Goal: Transaction & Acquisition: Purchase product/service

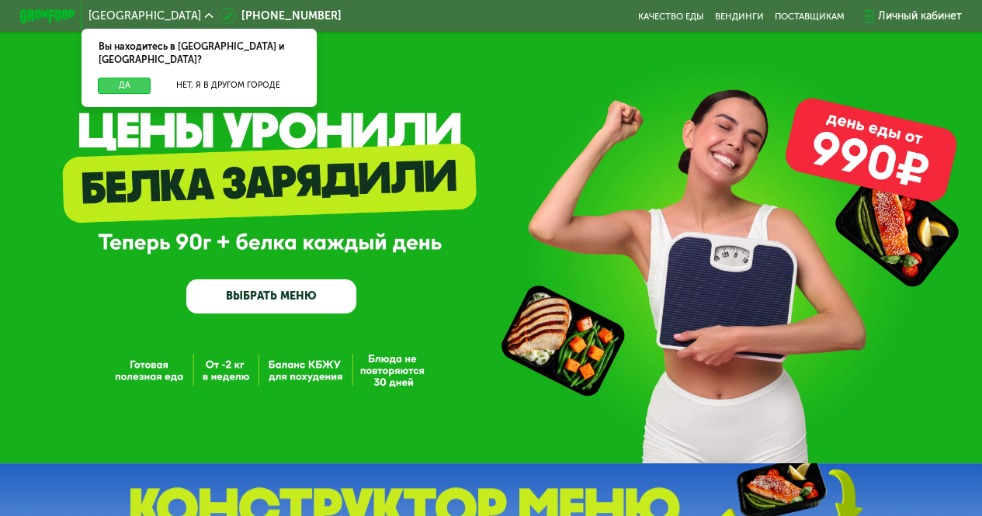
click at [134, 78] on button "Да" at bounding box center [124, 86] width 53 height 16
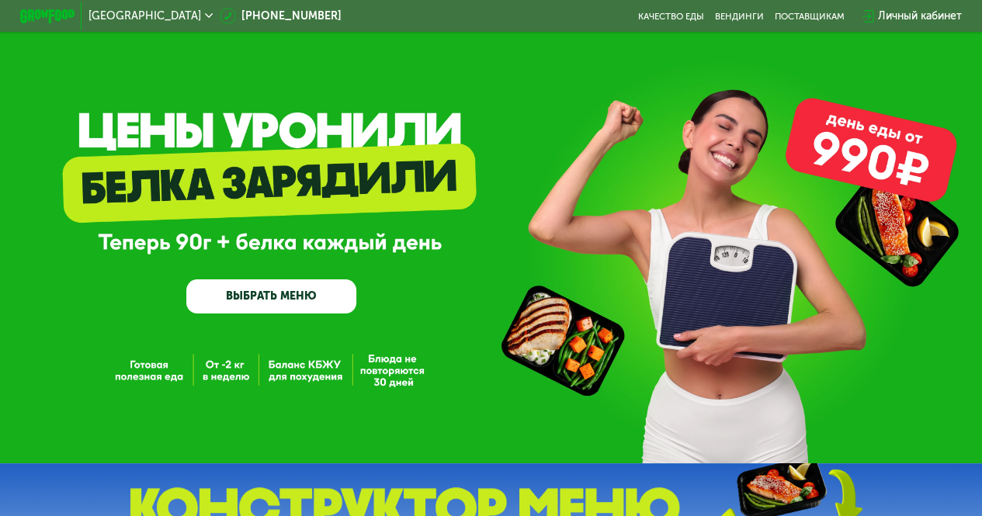
click at [292, 297] on link "ВЫБРАТЬ МЕНЮ" at bounding box center [271, 296] width 170 height 34
click at [302, 303] on link "ВЫБРАТЬ МЕНЮ" at bounding box center [271, 296] width 170 height 34
click at [290, 306] on link "ВЫБРАТЬ МЕНЮ" at bounding box center [271, 296] width 170 height 34
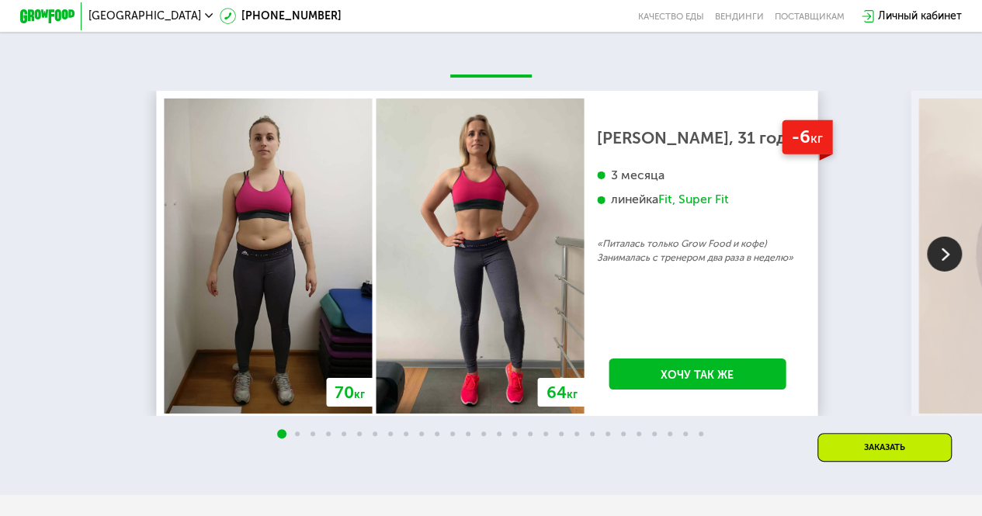
scroll to position [2406, 0]
click at [941, 272] on img at bounding box center [944, 254] width 35 height 35
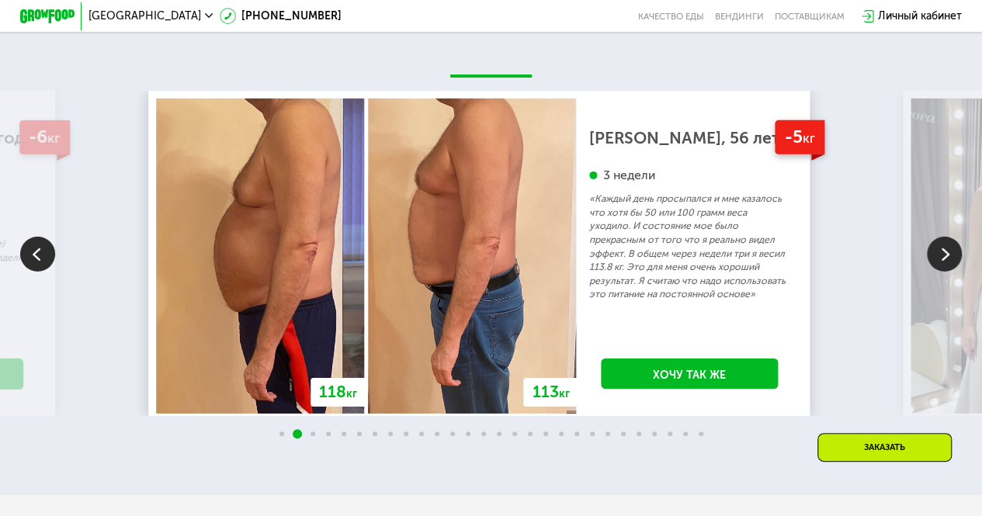
click at [941, 272] on img at bounding box center [944, 254] width 35 height 35
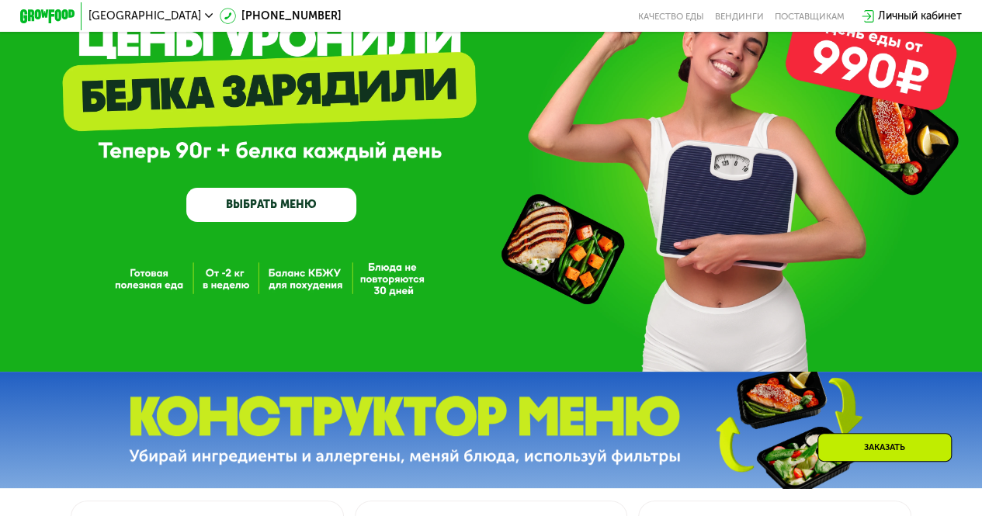
scroll to position [0, 0]
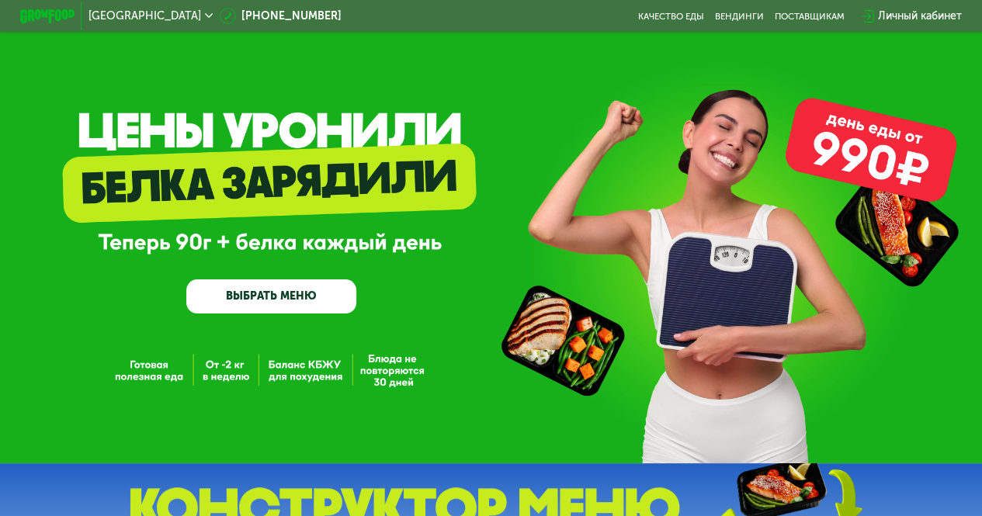
click at [283, 295] on link "ВЫБРАТЬ МЕНЮ" at bounding box center [271, 296] width 170 height 34
click at [213, 140] on div "GrowFood — доставка правильного питания ВЫБРАТЬ МЕНЮ" at bounding box center [491, 231] width 982 height 463
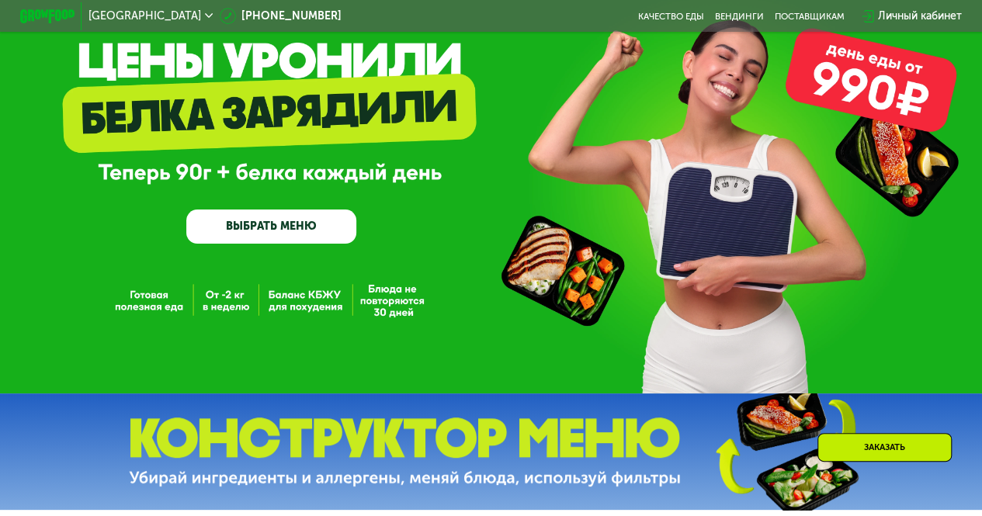
scroll to position [155, 0]
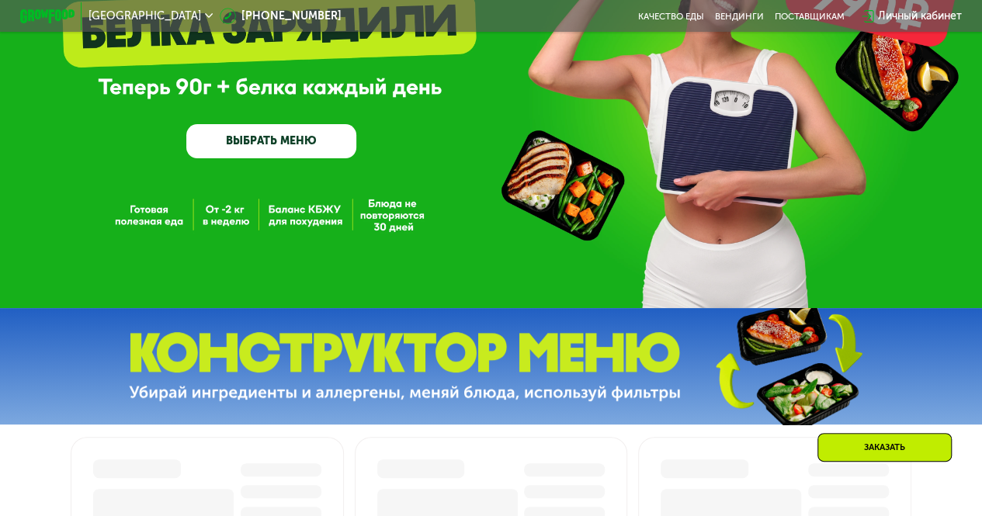
click at [669, 370] on img at bounding box center [405, 366] width 552 height 69
click at [885, 457] on div "Заказать" at bounding box center [884, 447] width 134 height 29
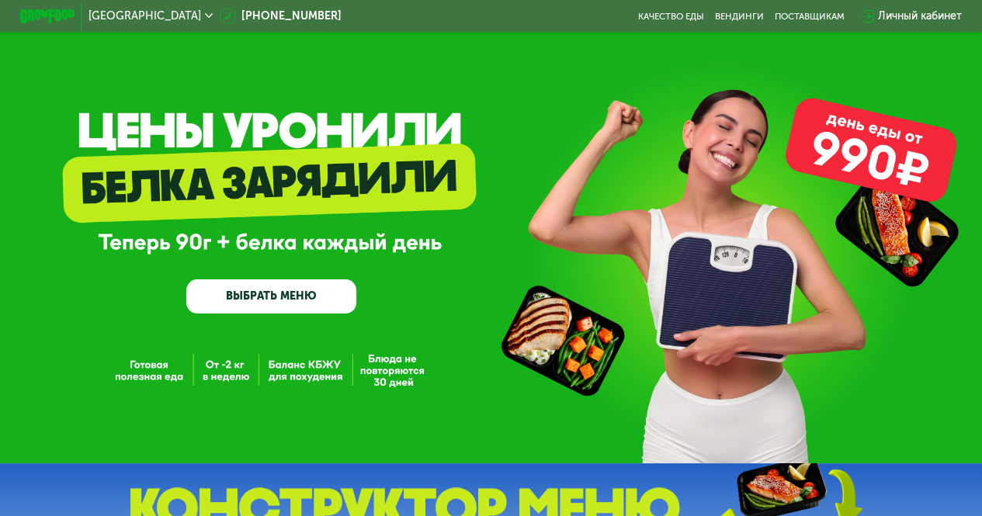
click at [300, 297] on link "ВЫБРАТЬ МЕНЮ" at bounding box center [271, 296] width 170 height 34
click at [348, 194] on div "GrowFood — доставка правильного питания ВЫБРАТЬ МЕНЮ" at bounding box center [271, 235] width 170 height 157
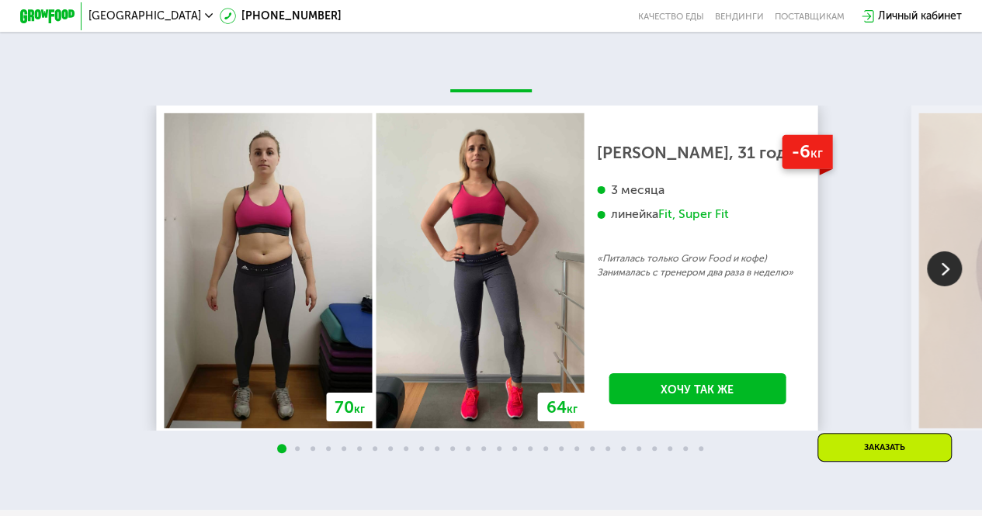
scroll to position [2406, 0]
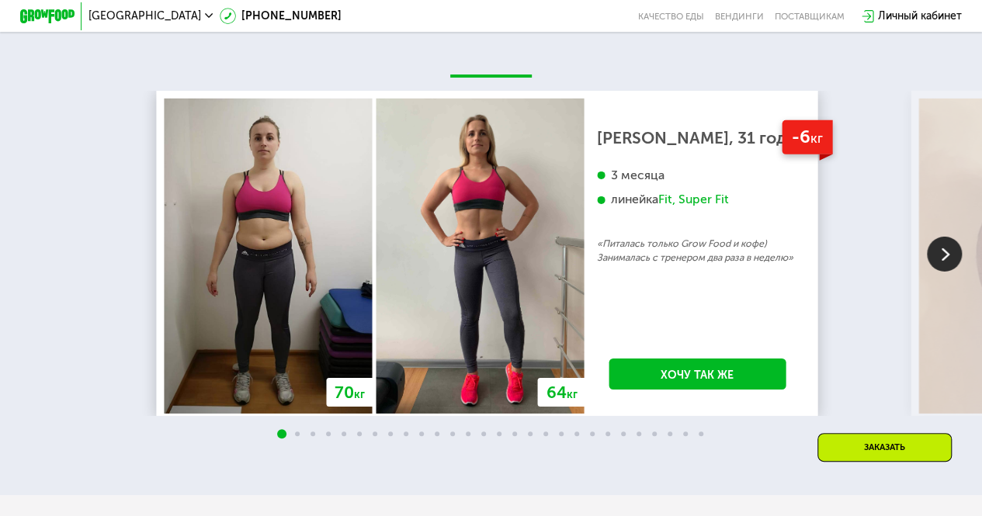
click at [939, 272] on img at bounding box center [944, 254] width 35 height 35
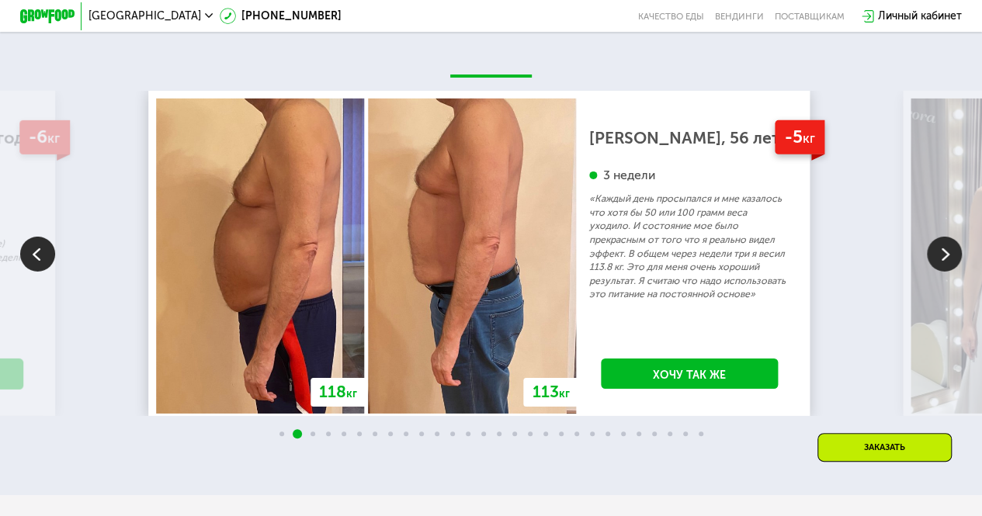
click at [939, 272] on img at bounding box center [944, 254] width 35 height 35
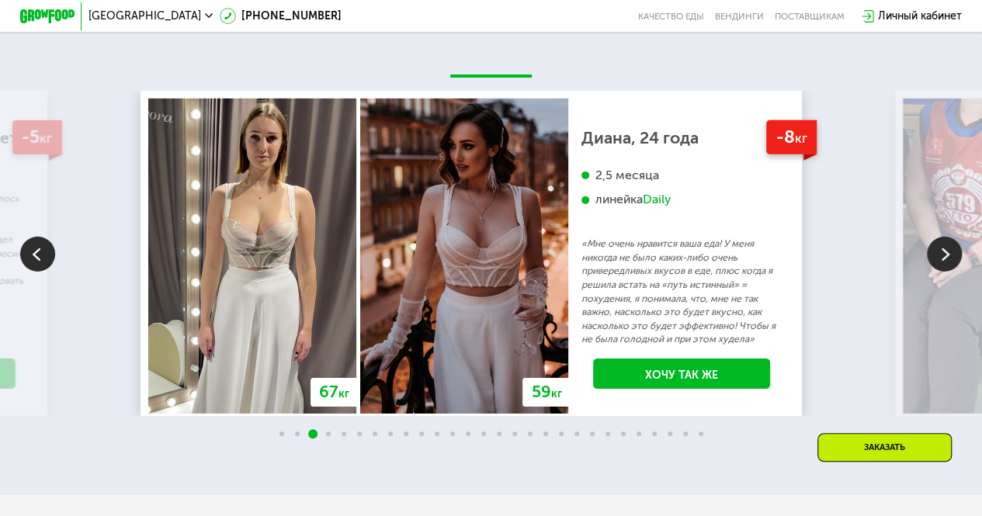
click at [939, 272] on img at bounding box center [944, 254] width 35 height 35
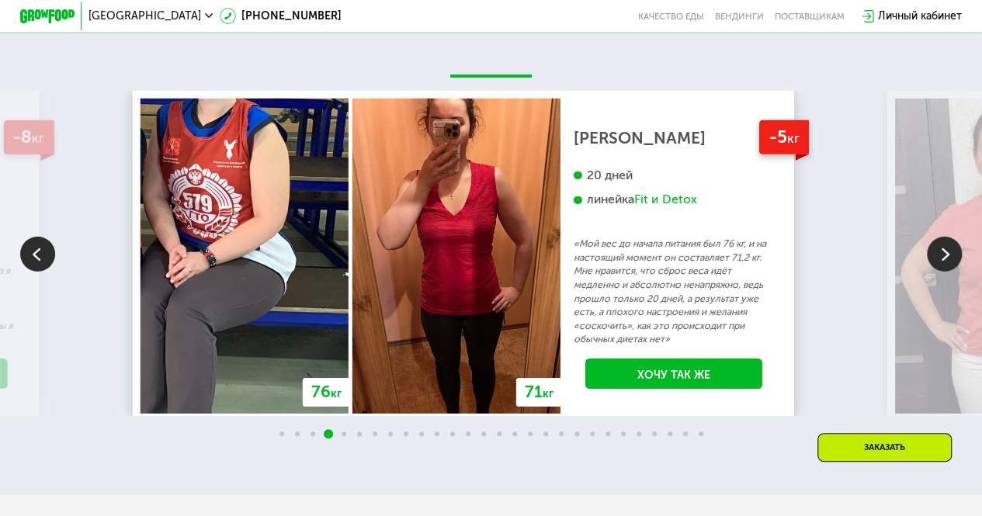
click at [950, 272] on img at bounding box center [944, 254] width 35 height 35
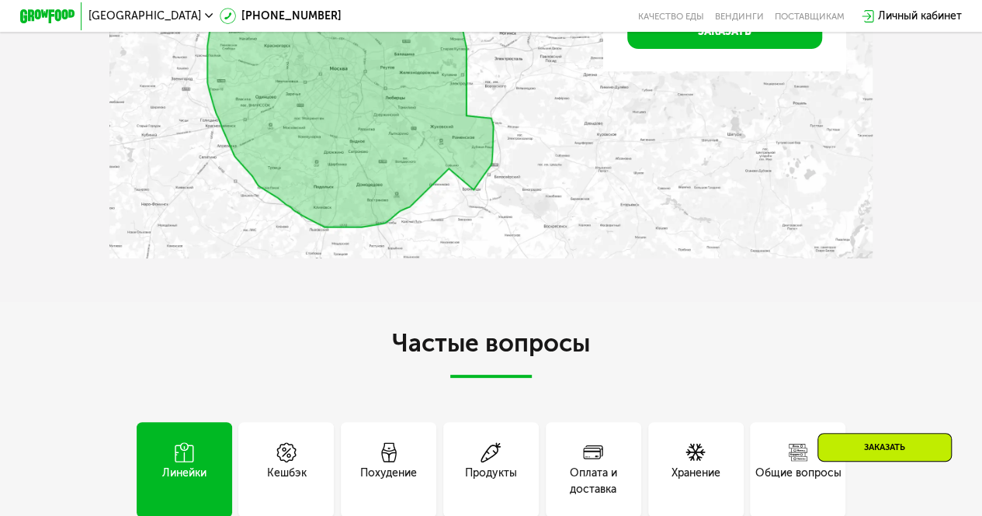
scroll to position [3416, 0]
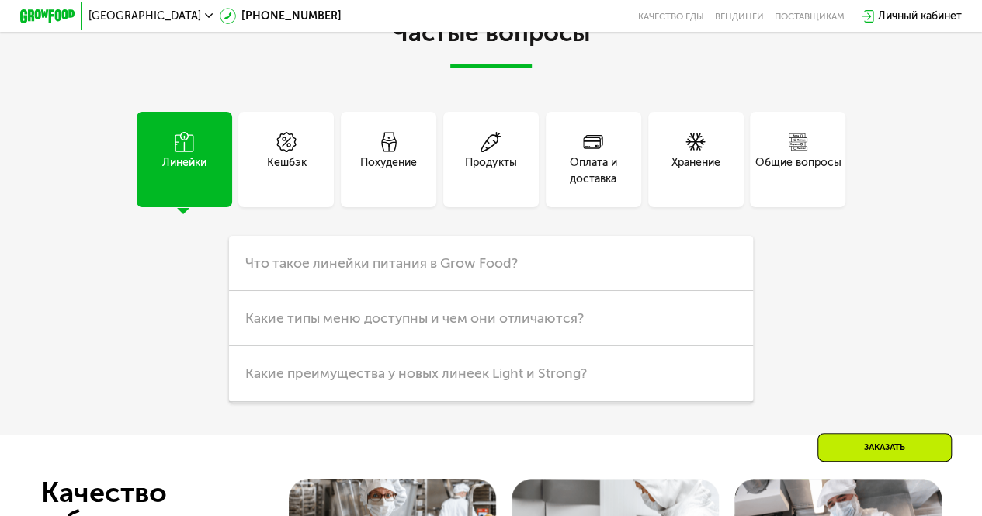
click at [385, 154] on span at bounding box center [389, 143] width 20 height 23
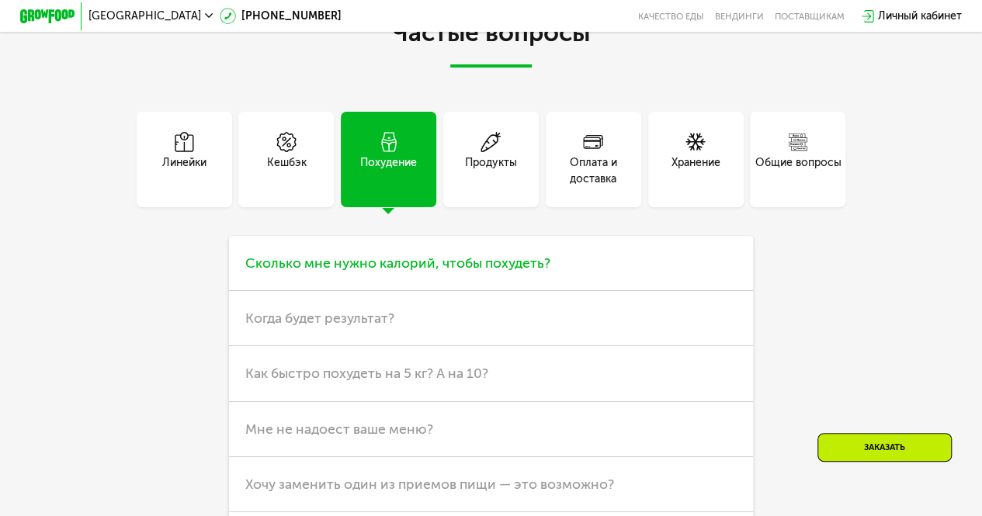
click at [429, 286] on h3 "Сколько мне нужно калорий, чтобы похудеть?" at bounding box center [491, 263] width 524 height 55
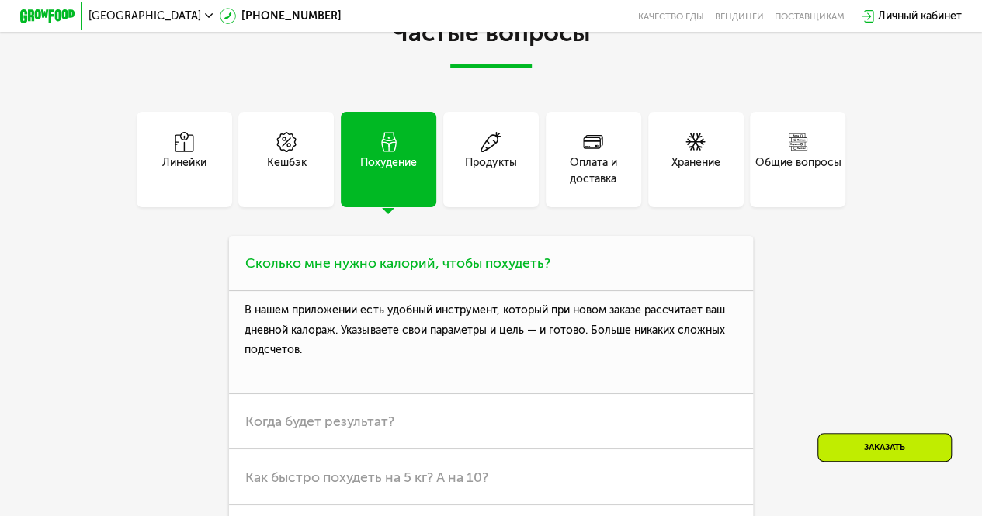
click at [429, 286] on h3 "Сколько мне нужно калорий, чтобы похудеть?" at bounding box center [491, 263] width 524 height 55
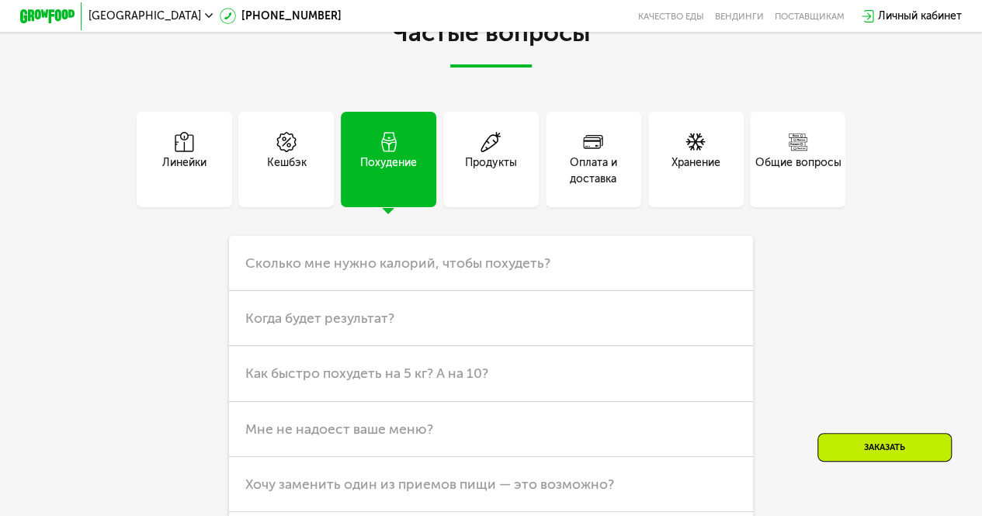
click at [303, 182] on div "Кешбэк" at bounding box center [286, 170] width 40 height 33
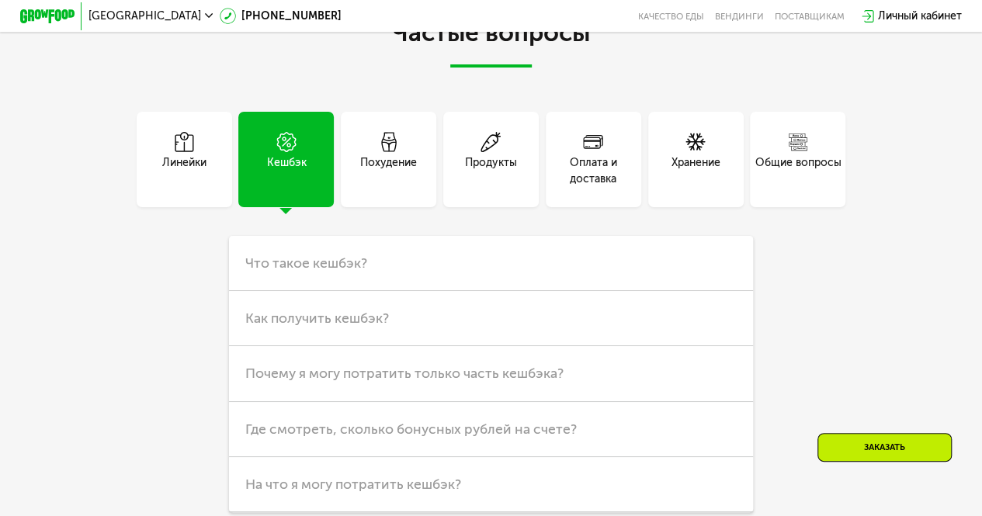
click at [181, 207] on div "Линейки" at bounding box center [184, 159] width 95 height 95
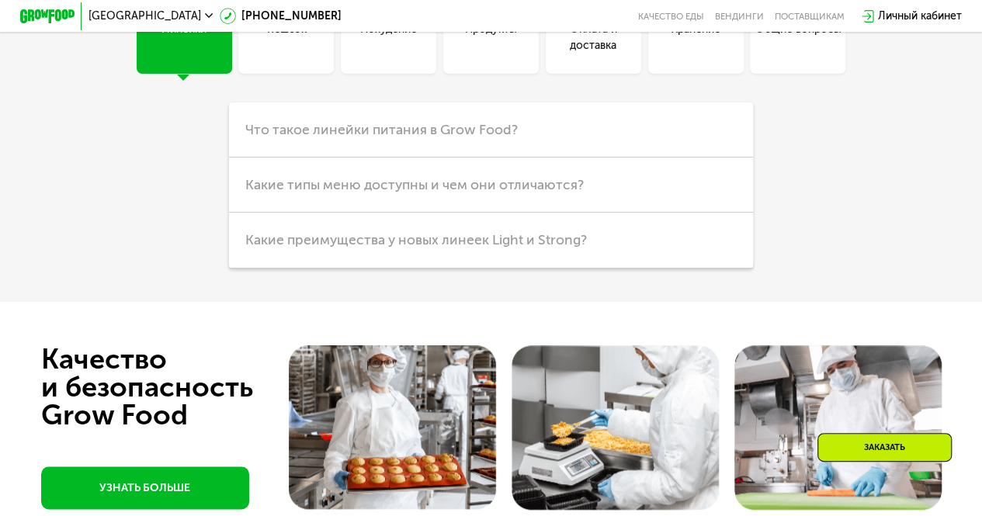
scroll to position [3804, 0]
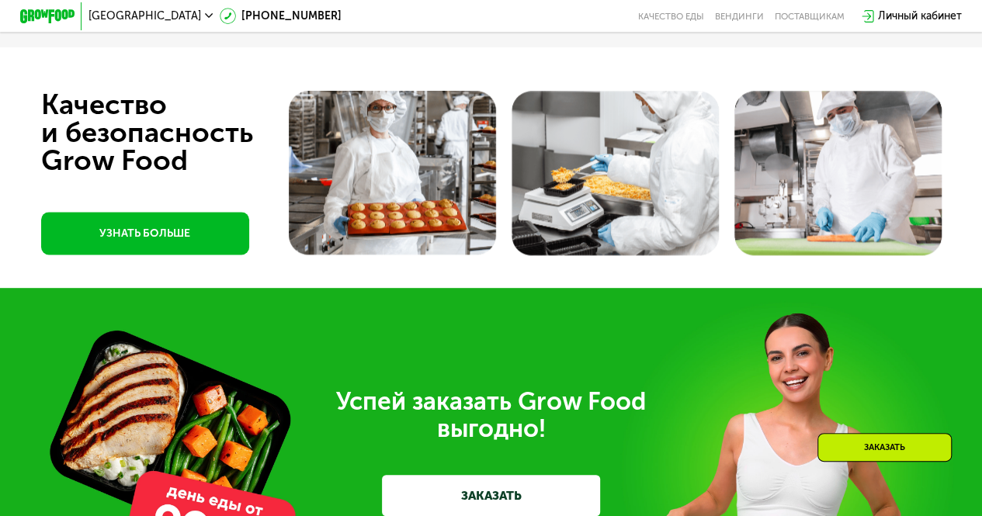
click at [211, 255] on link "УЗНАТЬ БОЛЬШЕ" at bounding box center [145, 233] width 208 height 43
click at [675, 14] on link "Качество еды" at bounding box center [671, 16] width 66 height 11
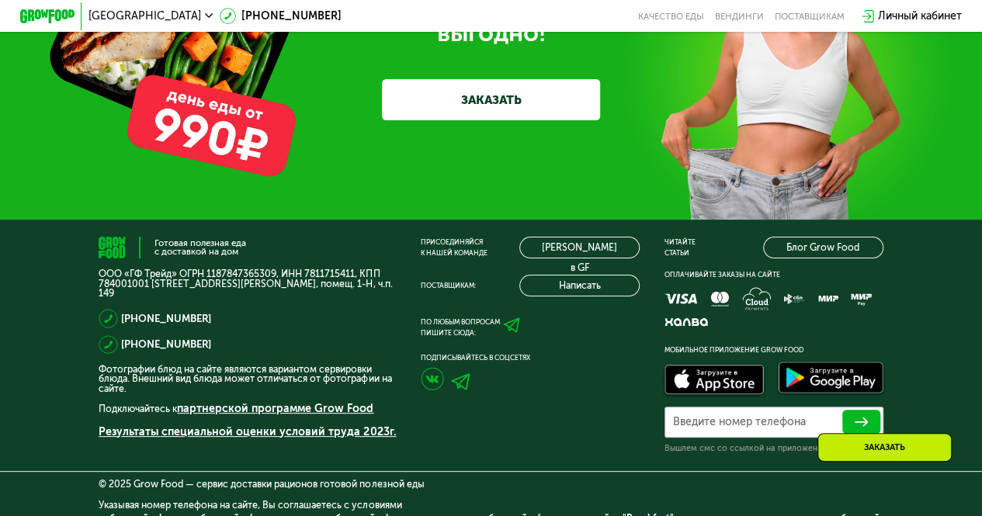
scroll to position [4275, 0]
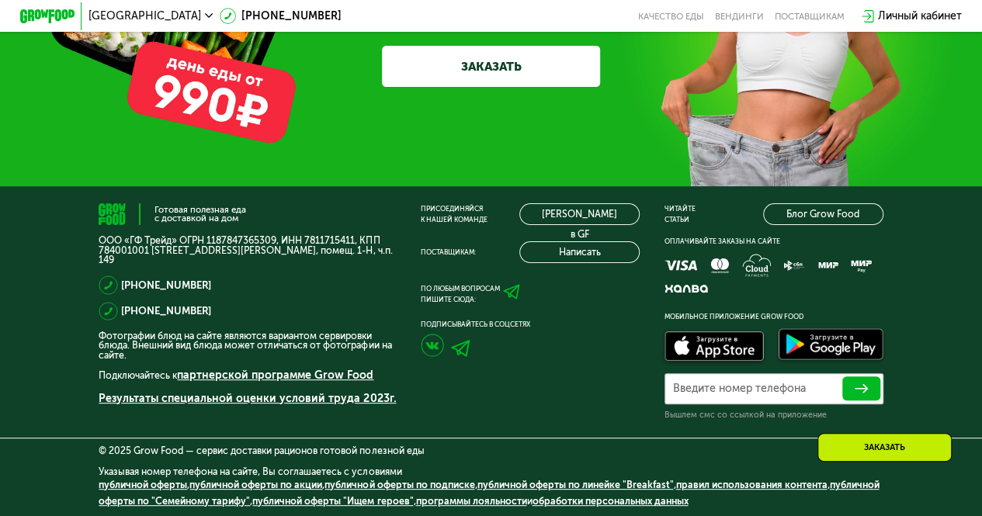
click at [505, 58] on link "ЗАКАЗАТЬ" at bounding box center [491, 66] width 218 height 41
click at [498, 64] on link "ЗАКАЗАТЬ" at bounding box center [491, 66] width 218 height 41
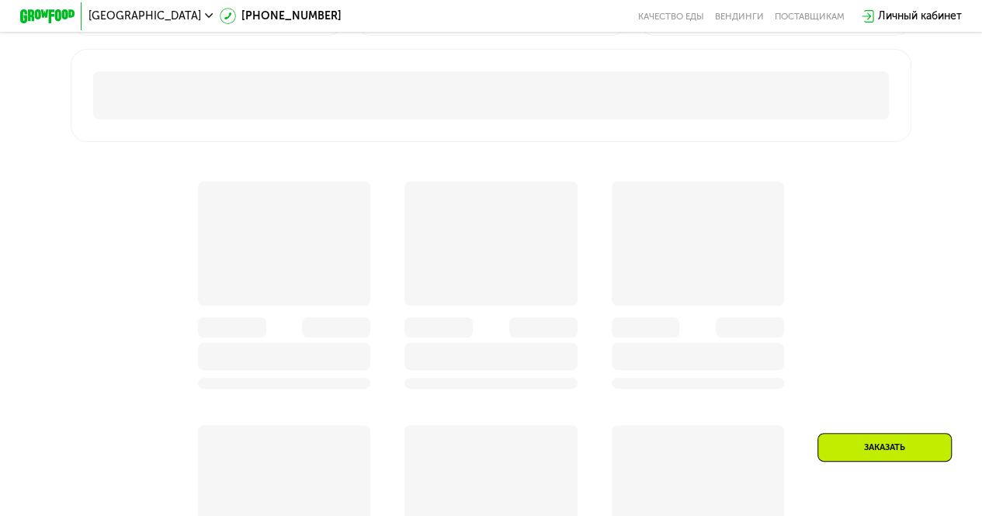
scroll to position [549, 0]
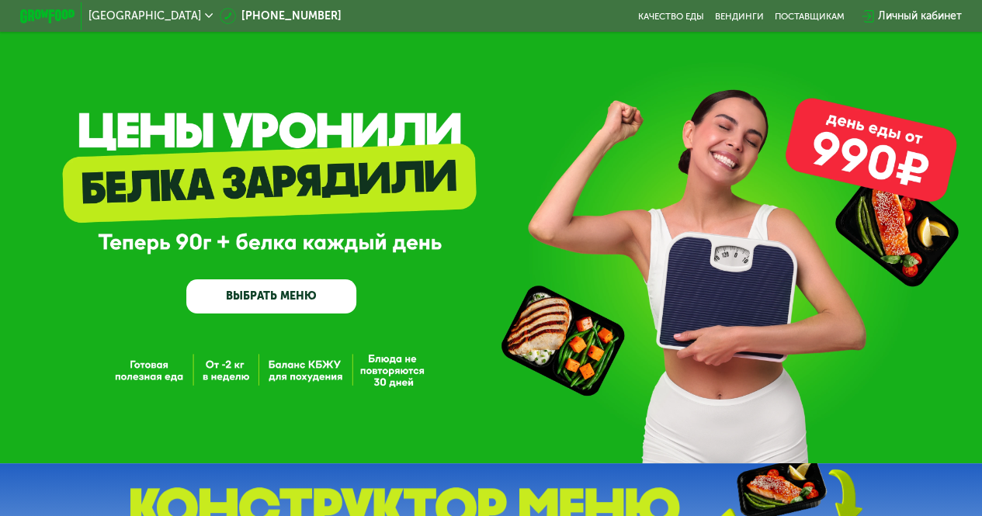
click at [283, 302] on link "ВЫБРАТЬ МЕНЮ" at bounding box center [271, 296] width 170 height 34
click at [380, 303] on div "GrowFood — доставка правильного питания ВЫБРАТЬ МЕНЮ" at bounding box center [491, 235] width 982 height 157
click at [329, 286] on link "ВЫБРАТЬ МЕНЮ" at bounding box center [271, 296] width 170 height 34
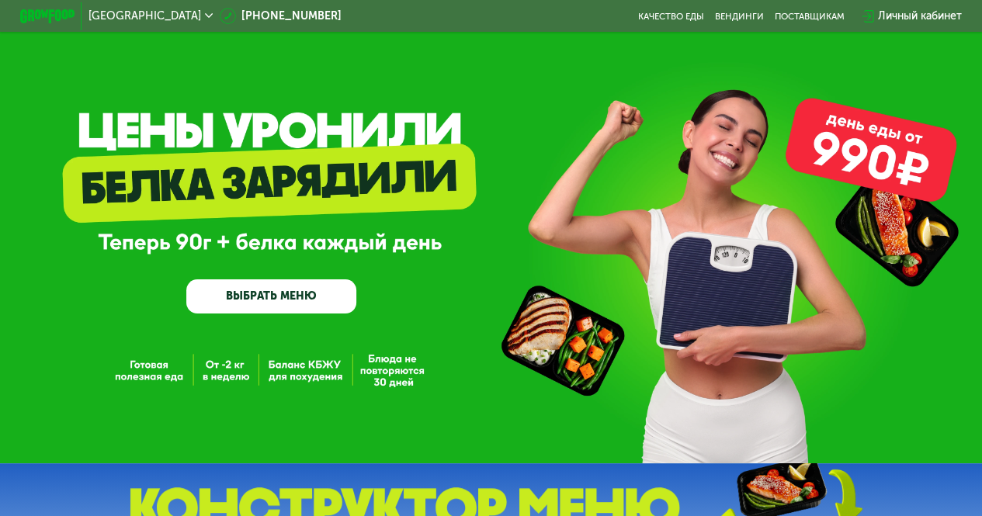
click at [329, 301] on link "ВЫБРАТЬ МЕНЮ" at bounding box center [271, 296] width 170 height 34
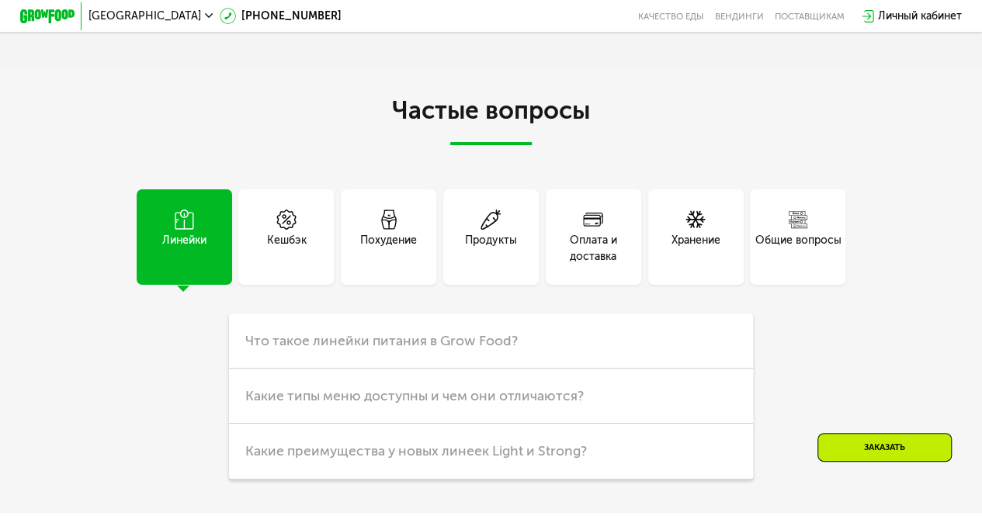
scroll to position [3338, 0]
click at [415, 250] on div "Похудение" at bounding box center [388, 236] width 95 height 95
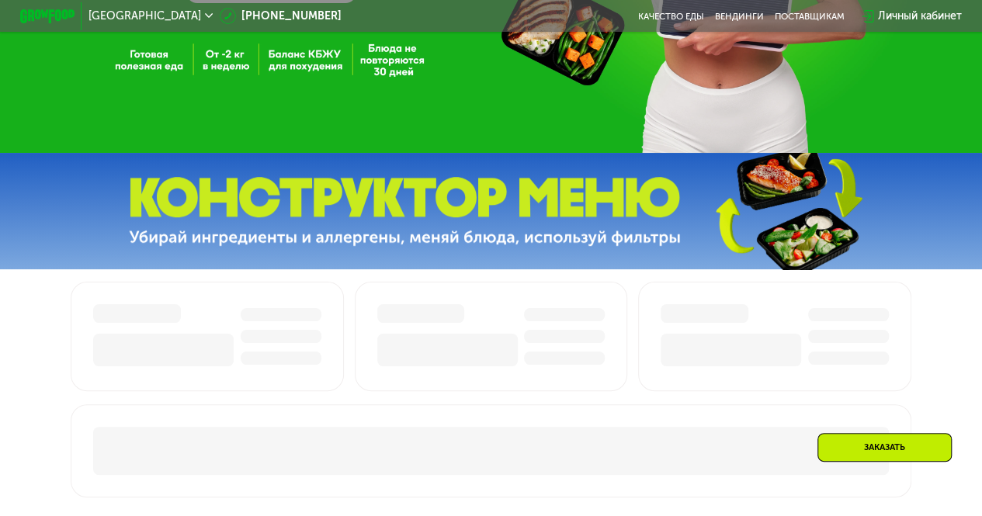
scroll to position [621, 0]
